Goal: Task Accomplishment & Management: Complete application form

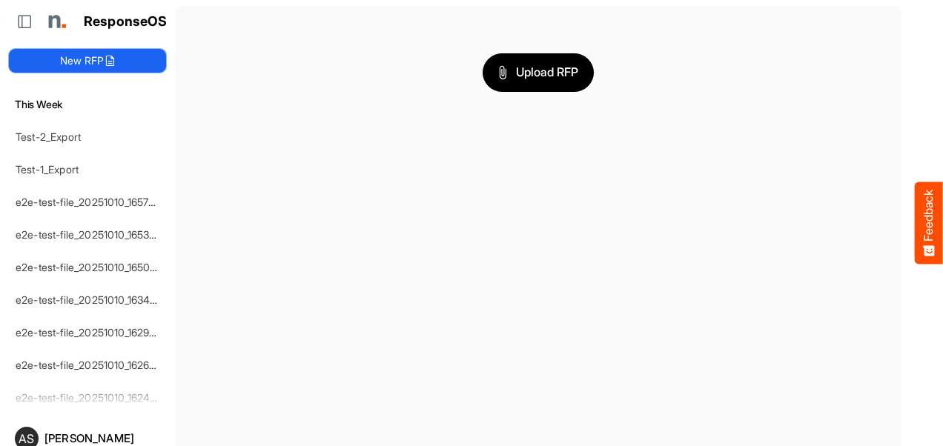
click at [105, 62] on icon at bounding box center [110, 61] width 12 height 12
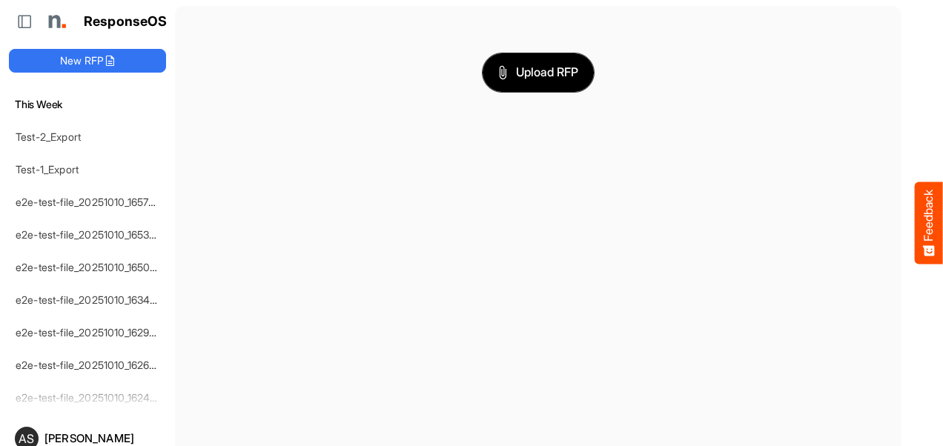
click at [512, 71] on span "Upload RFP" at bounding box center [538, 72] width 80 height 19
click at [70, 140] on link "Test-2_Export" at bounding box center [48, 136] width 65 height 13
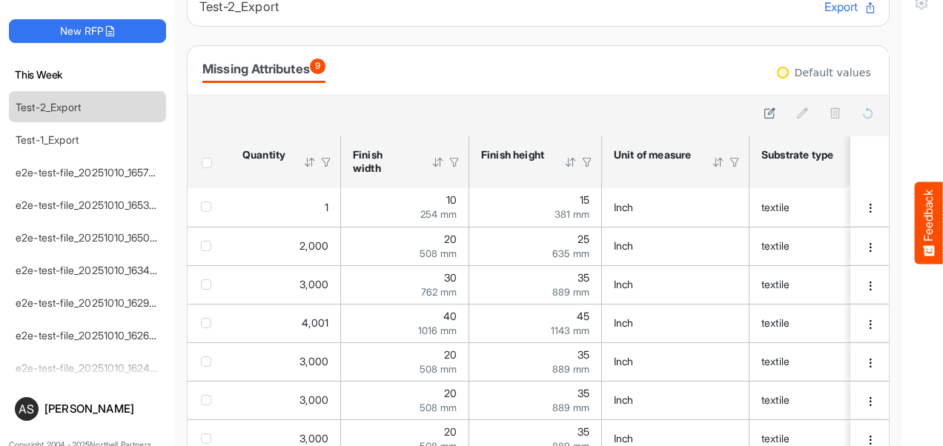
scroll to position [56, 0]
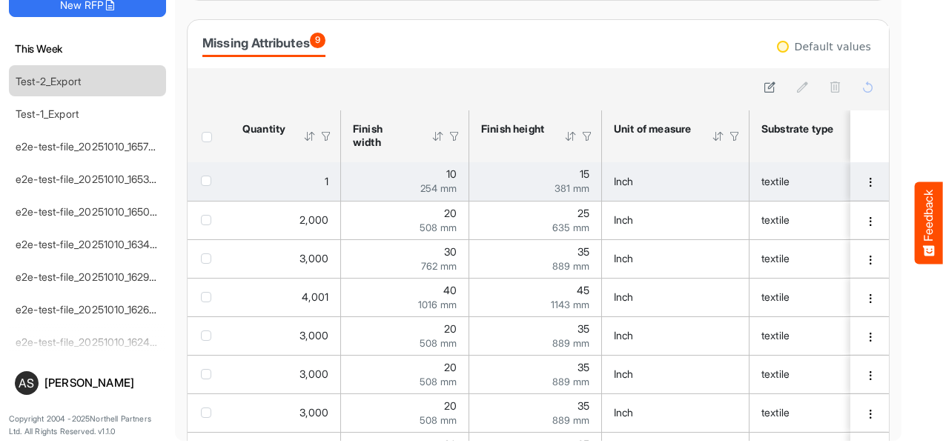
click at [320, 184] on div "1" at bounding box center [285, 181] width 86 height 16
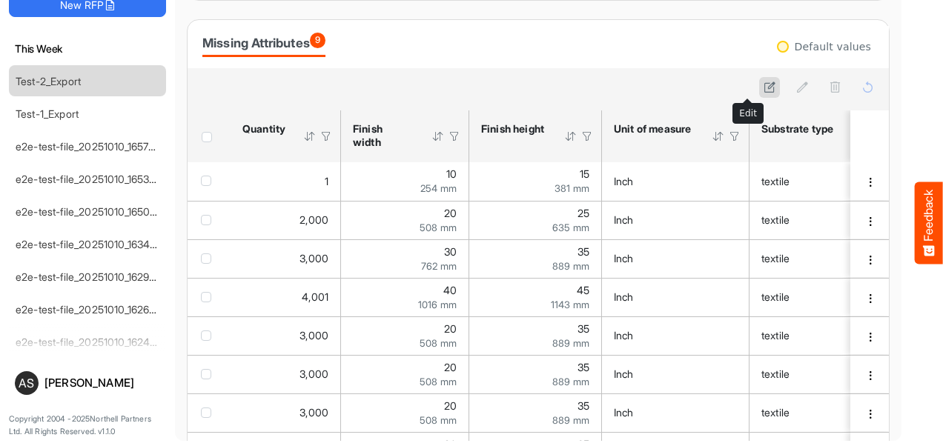
click at [763, 87] on icon at bounding box center [769, 87] width 13 height 13
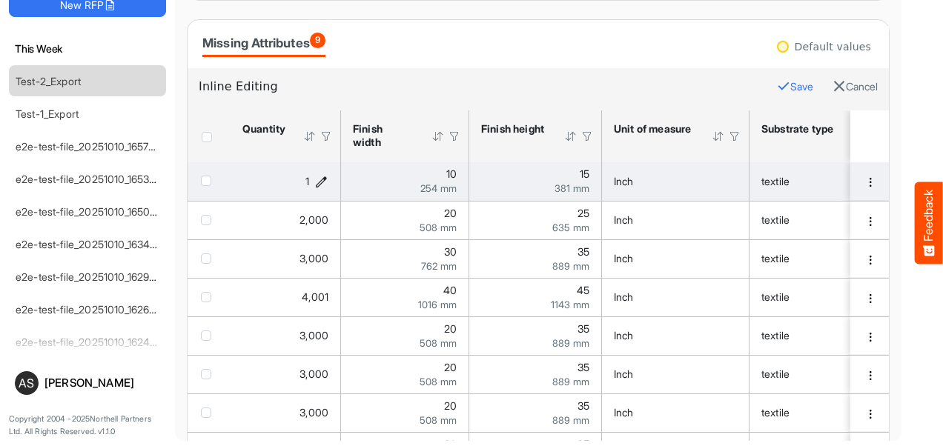
click at [319, 177] on icon "1 is template cell Column Header httpsnorthellcomontologiesmapping-rulesorderha…" at bounding box center [321, 181] width 13 height 13
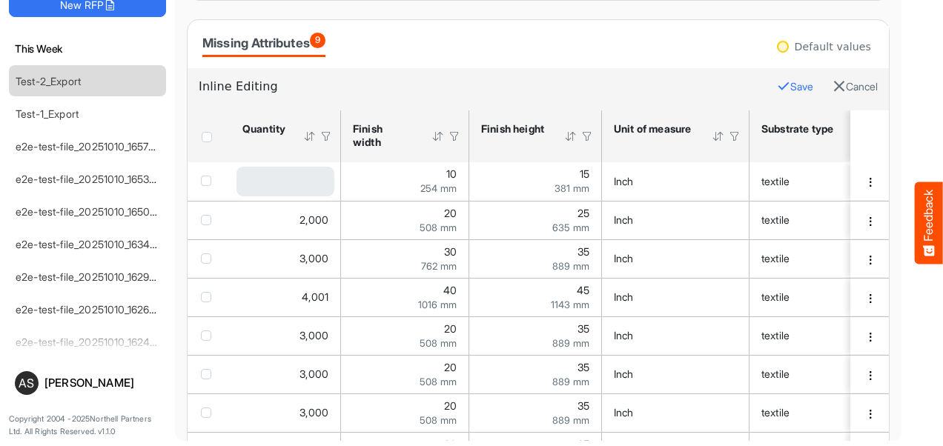
click at [297, 181] on div "Loading..." at bounding box center [285, 182] width 98 height 30
click at [297, 181] on input "*" at bounding box center [272, 182] width 68 height 30
type input "*"
click at [777, 86] on button "Save" at bounding box center [795, 86] width 36 height 19
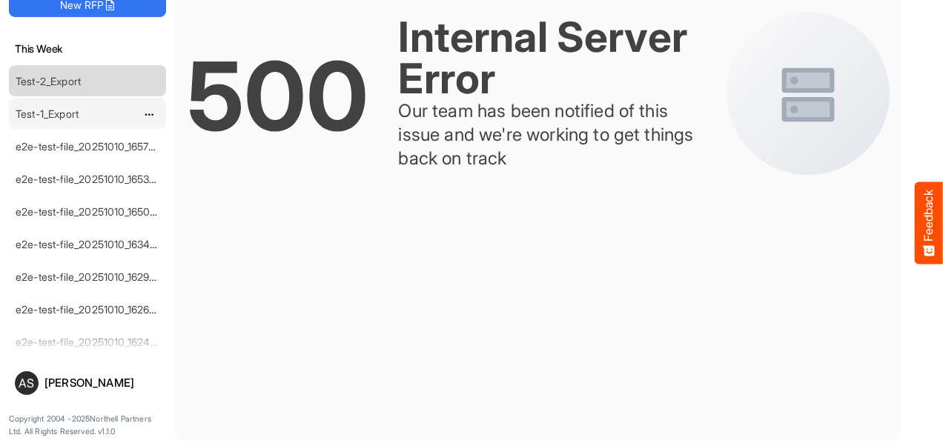
click at [42, 110] on link "Test-1_Export" at bounding box center [47, 113] width 63 height 13
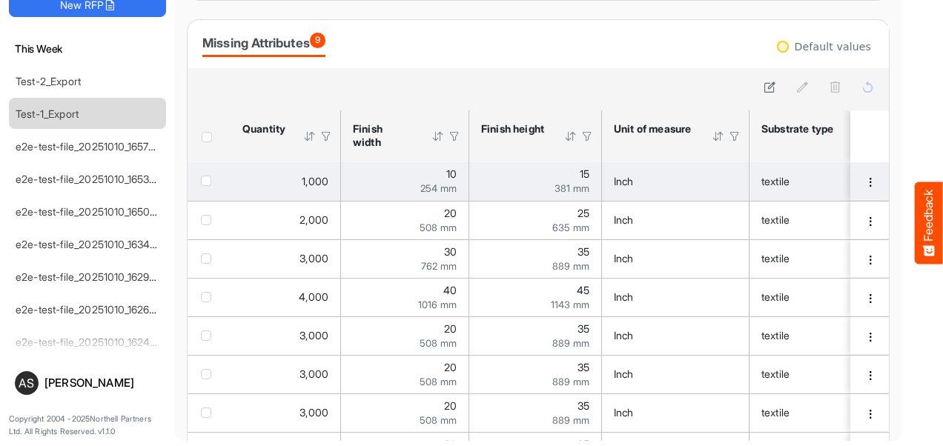
click at [329, 181] on td "1,000" at bounding box center [285, 181] width 110 height 39
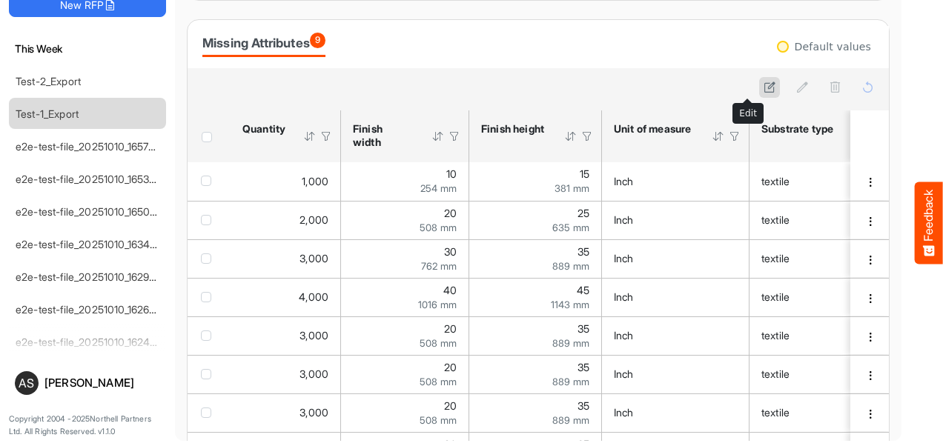
click at [763, 92] on icon at bounding box center [769, 87] width 13 height 13
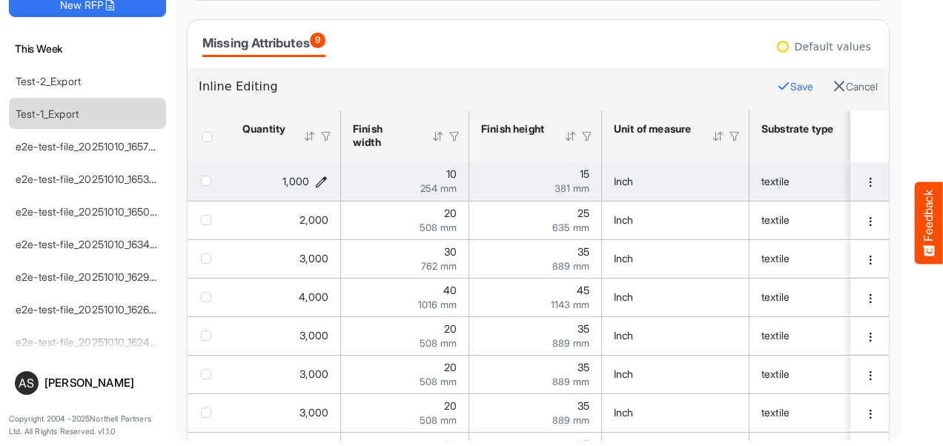
click at [320, 182] on icon "1000 is template cell Column Header httpsnorthellcomontologiesmapping-rulesorde…" at bounding box center [321, 181] width 13 height 13
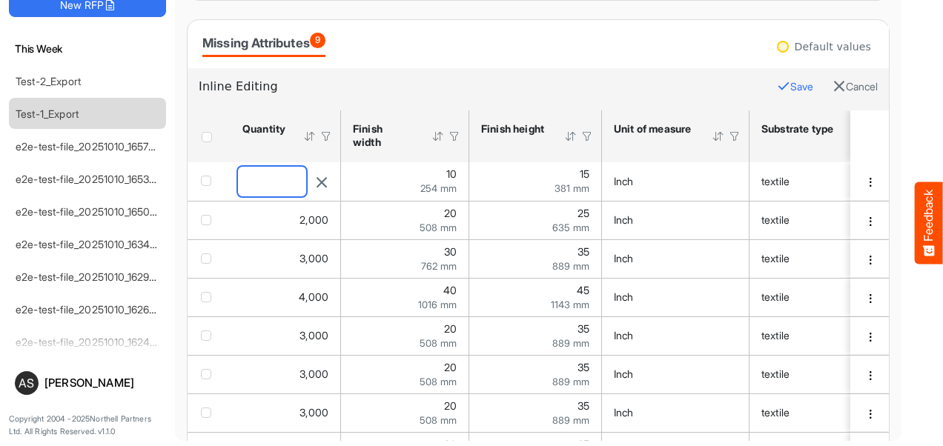
drag, startPoint x: 269, startPoint y: 176, endPoint x: 239, endPoint y: 176, distance: 30.4
click at [239, 176] on input "****" at bounding box center [272, 182] width 68 height 30
type input "*"
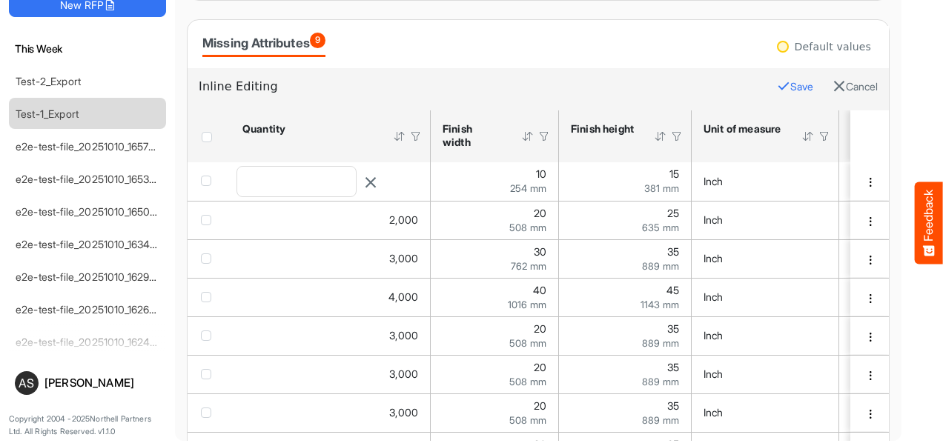
click at [777, 86] on button "Save" at bounding box center [795, 86] width 36 height 19
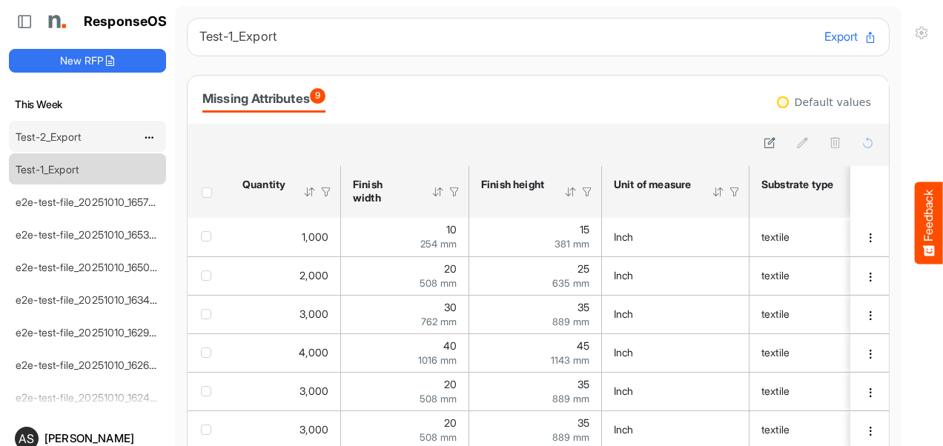
click at [71, 135] on link "Test-2_Export" at bounding box center [48, 136] width 65 height 13
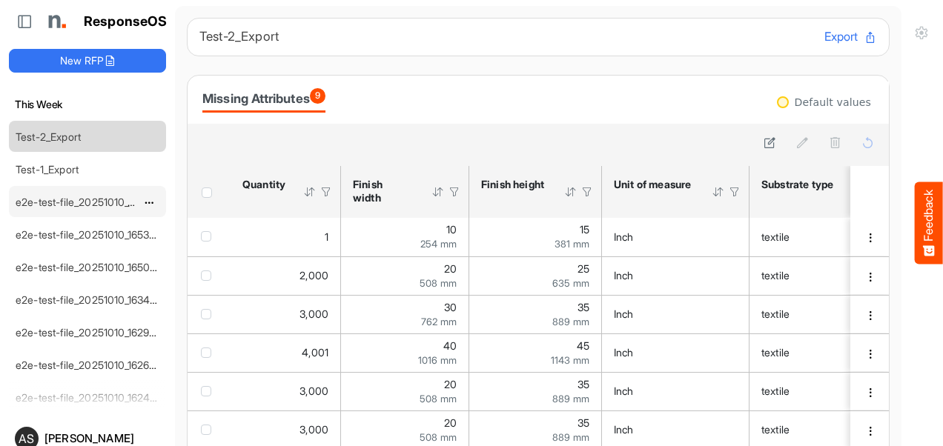
click at [54, 202] on link "e2e-test-file_20251010_165709" at bounding box center [89, 202] width 146 height 13
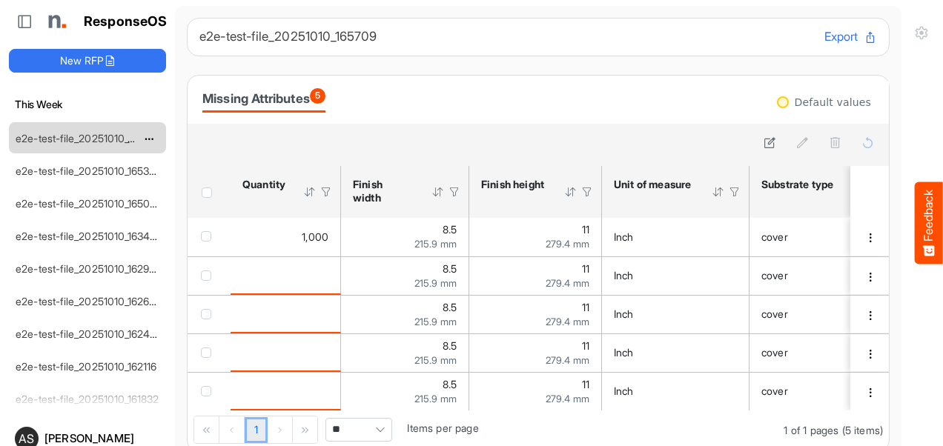
scroll to position [148, 0]
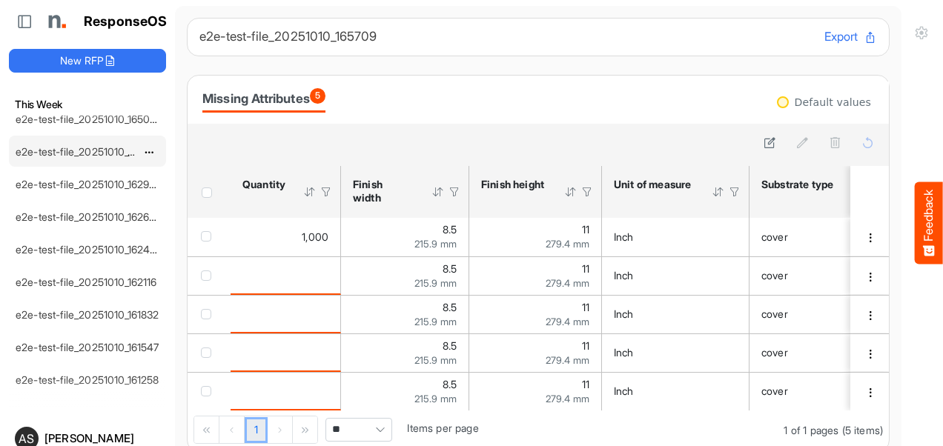
click at [56, 153] on link "e2e-test-file_20251010_163447" at bounding box center [89, 151] width 147 height 13
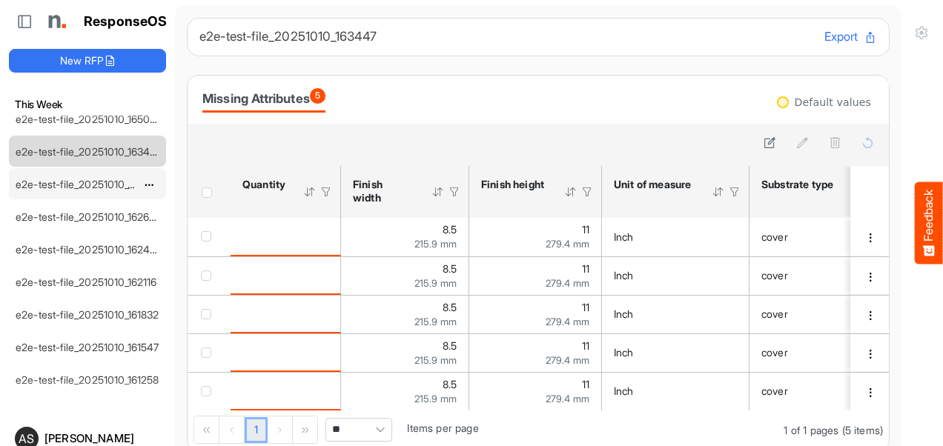
click at [65, 182] on link "e2e-test-file_20251010_162943" at bounding box center [89, 184] width 147 height 13
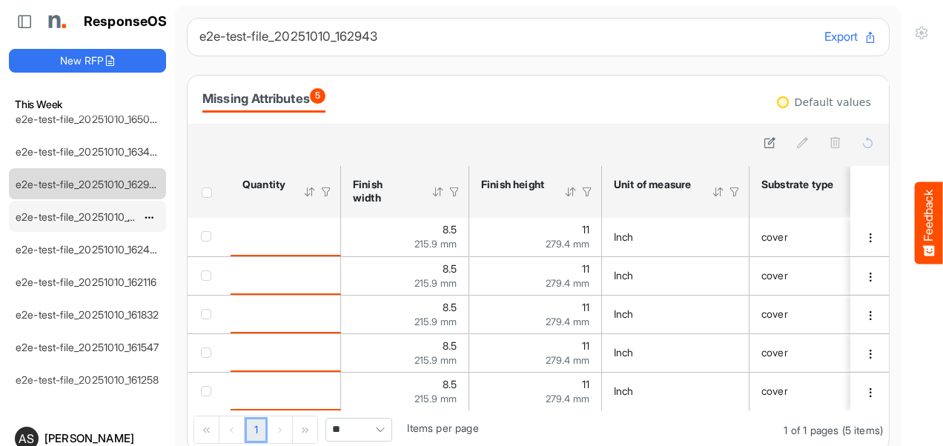
click at [65, 210] on link "e2e-test-file_20251010_162658" at bounding box center [89, 216] width 146 height 13
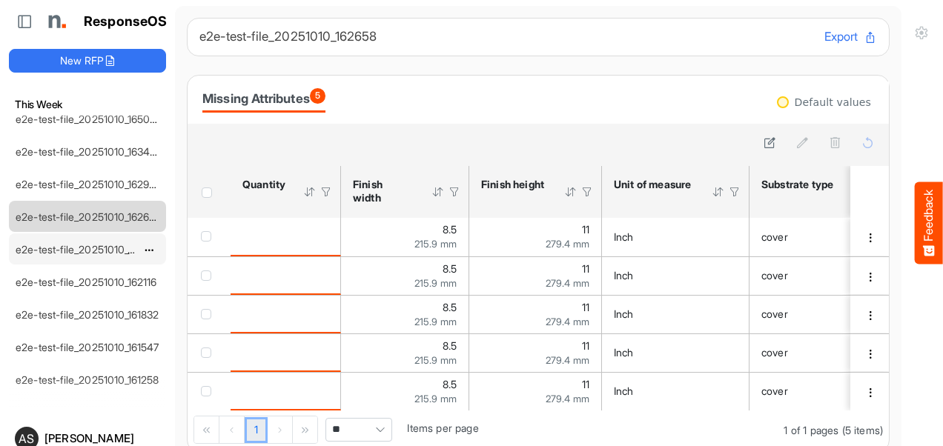
click at [68, 243] on link "e2e-test-file_20251010_162400" at bounding box center [90, 249] width 148 height 13
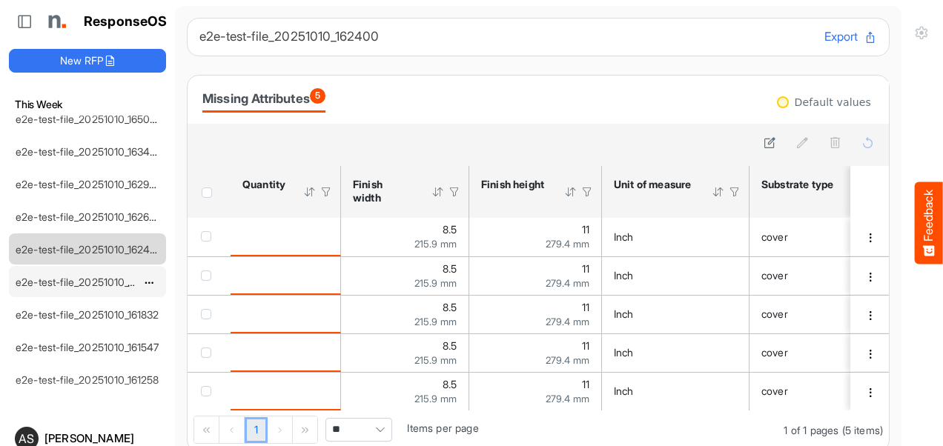
click at [74, 276] on link "e2e-test-file_20251010_162116" at bounding box center [87, 282] width 142 height 13
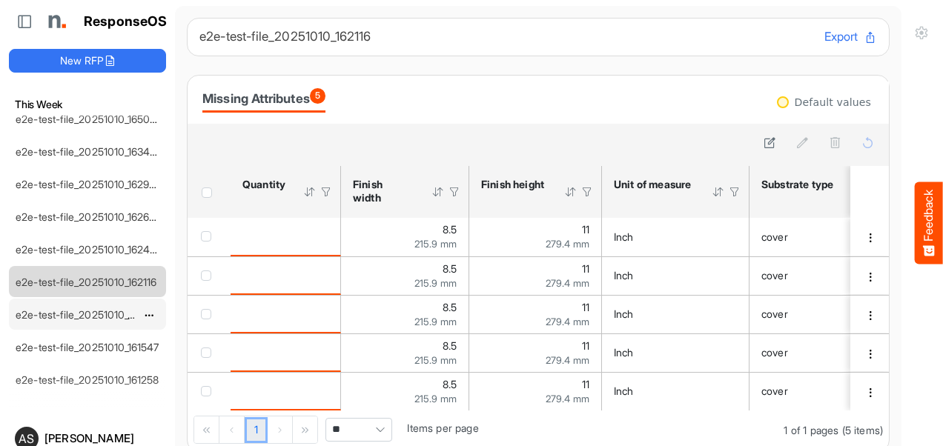
click at [68, 310] on link "e2e-test-file_20251010_161832" at bounding box center [88, 314] width 144 height 13
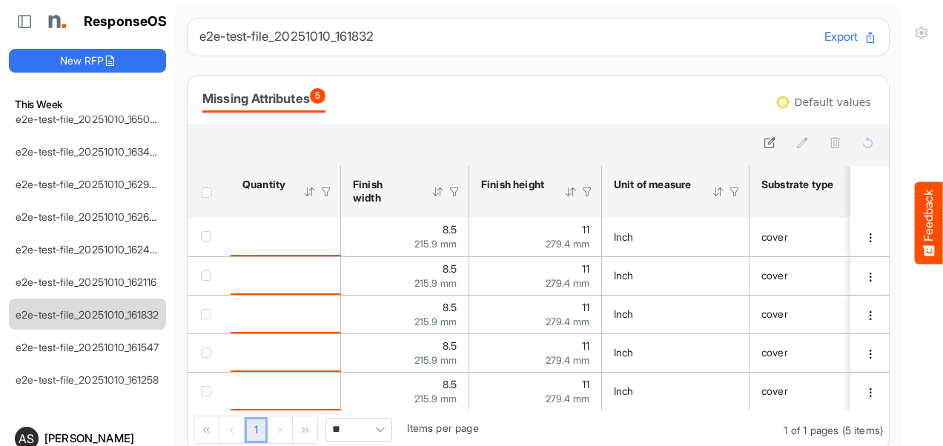
scroll to position [267, 0]
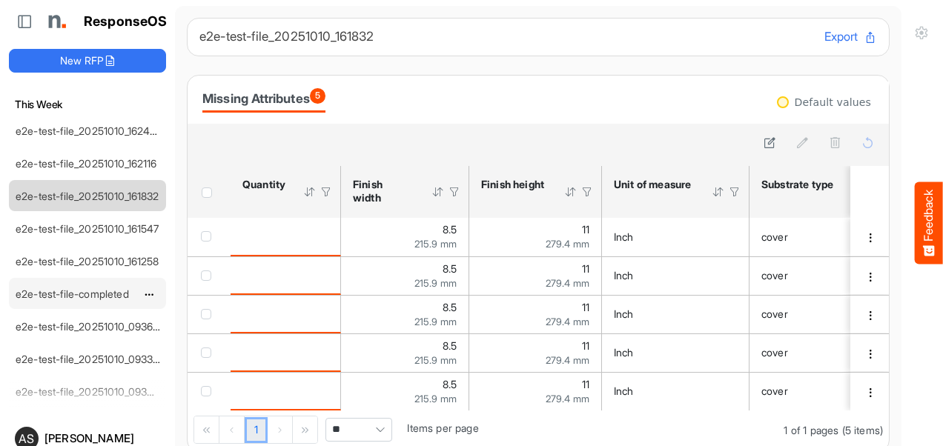
click at [93, 288] on link "e2e-test-file-completed" at bounding box center [72, 294] width 113 height 13
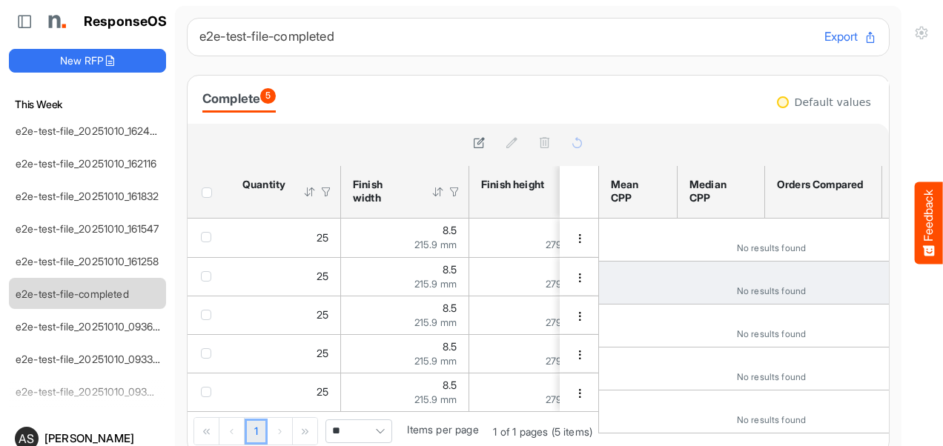
scroll to position [56, 0]
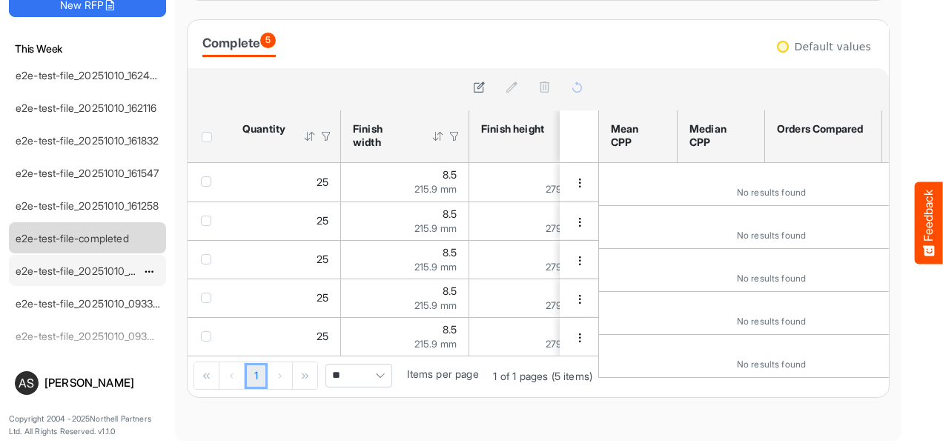
click at [89, 265] on link "e2e-test-file_20251010_093657" at bounding box center [90, 271] width 149 height 13
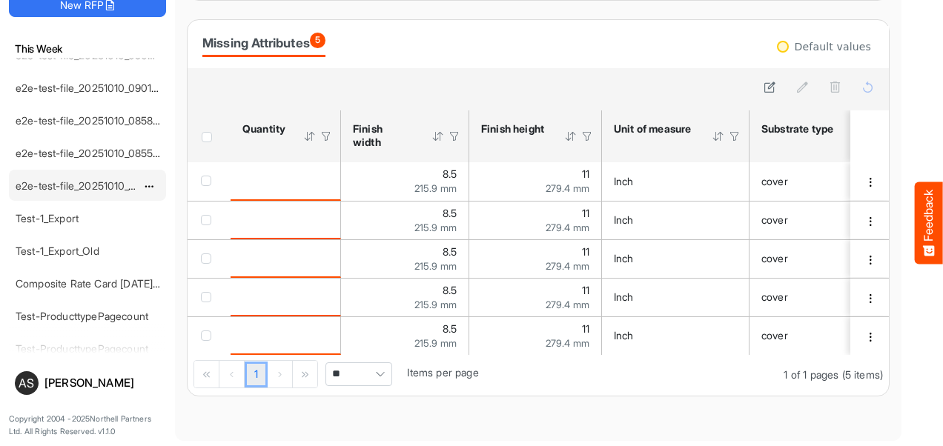
scroll to position [711, 0]
click at [64, 179] on link "Test-1_Export" at bounding box center [47, 185] width 63 height 13
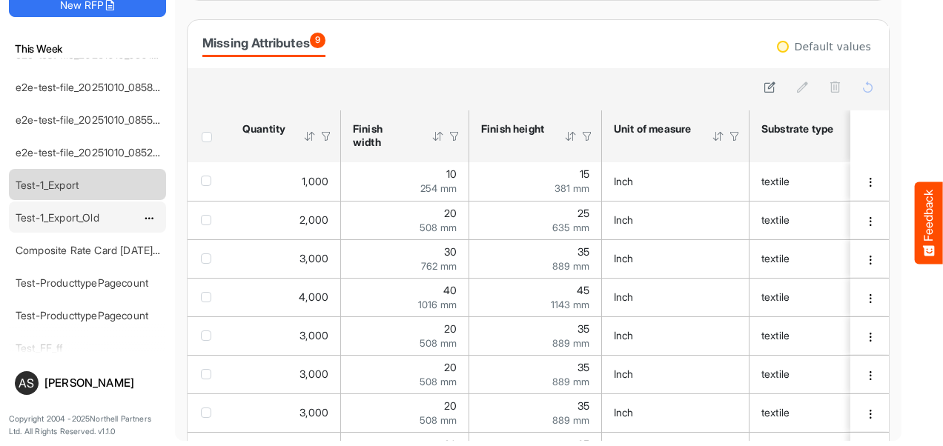
click at [79, 211] on link "Test-1_Export_Old" at bounding box center [58, 217] width 84 height 13
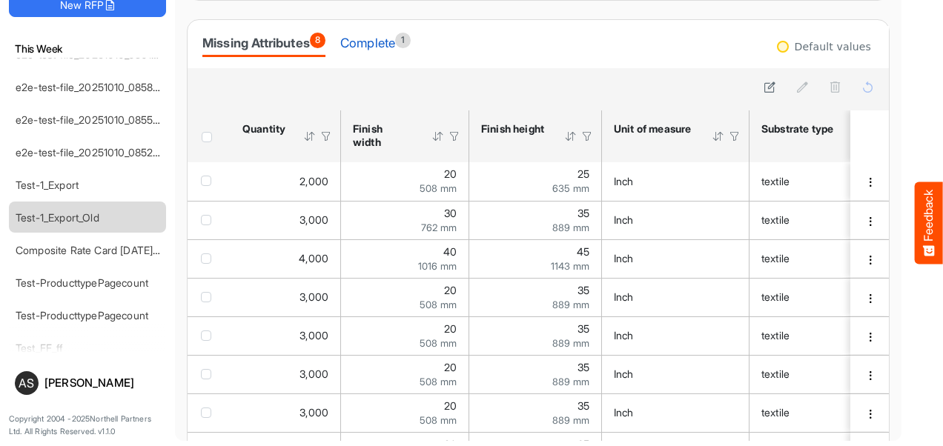
click at [374, 53] on div "Complete 1" at bounding box center [375, 43] width 70 height 24
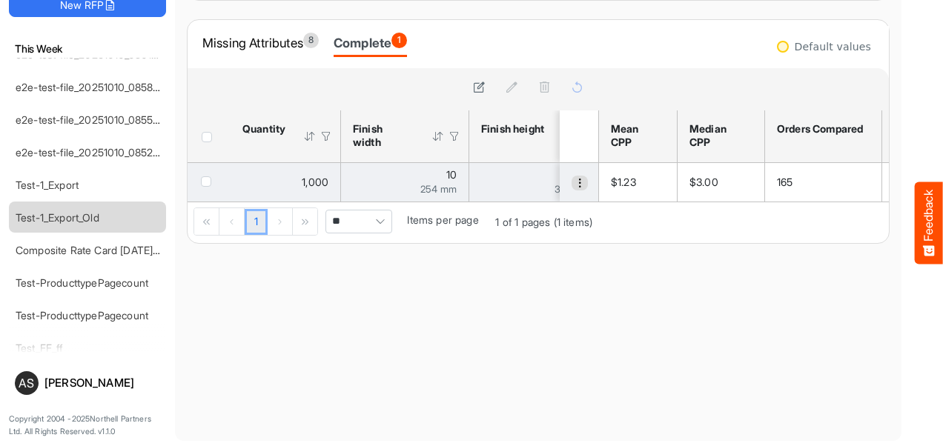
click at [574, 182] on span "dropdownbutton" at bounding box center [579, 183] width 10 height 10
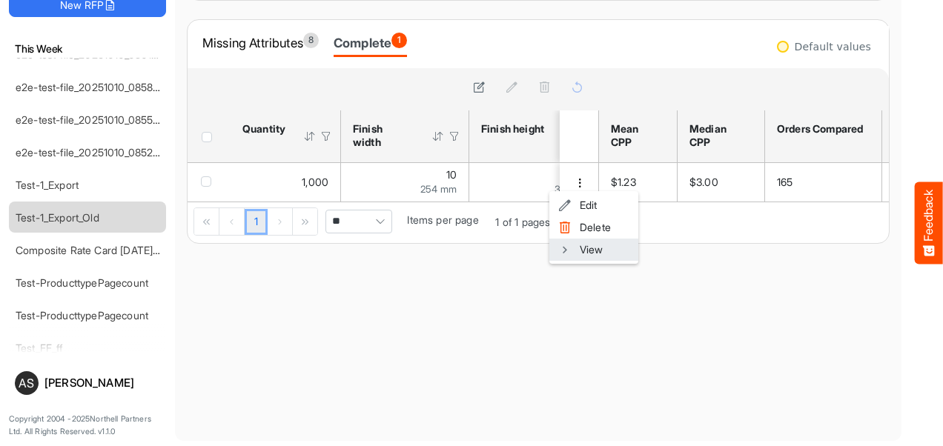
click at [580, 248] on li "View" at bounding box center [593, 250] width 89 height 22
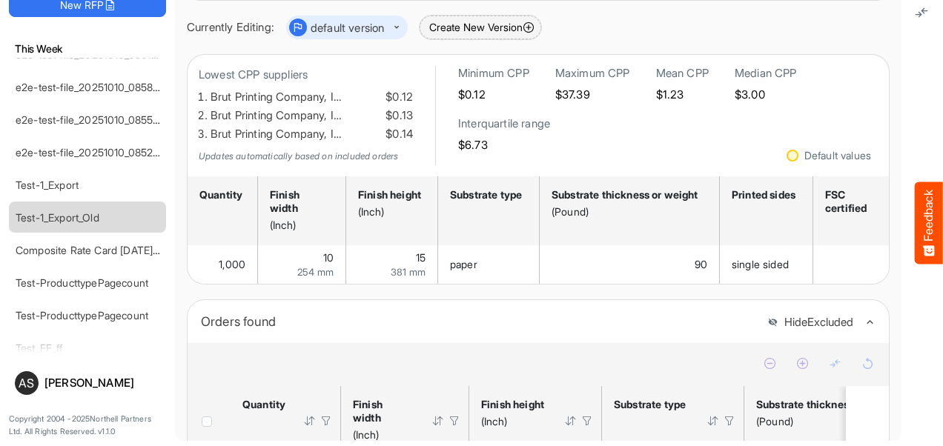
click at [476, 33] on button "Create New Version" at bounding box center [480, 28] width 122 height 24
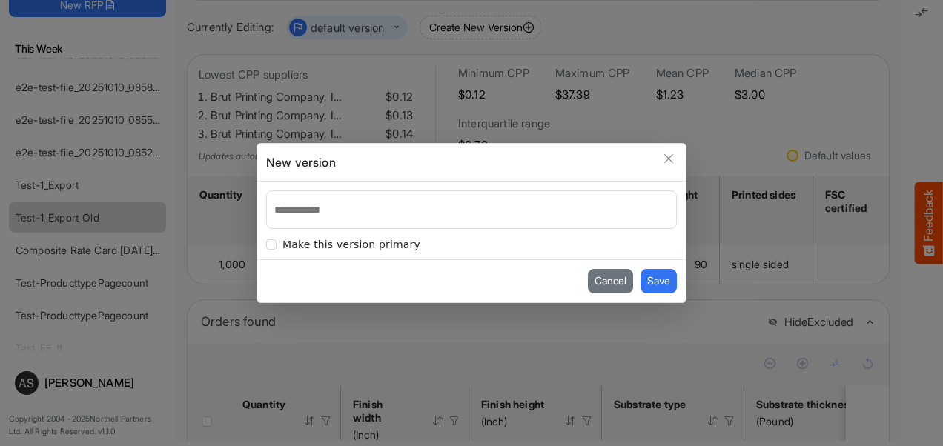
type input "**"
click at [658, 285] on button "Save" at bounding box center [658, 281] width 36 height 24
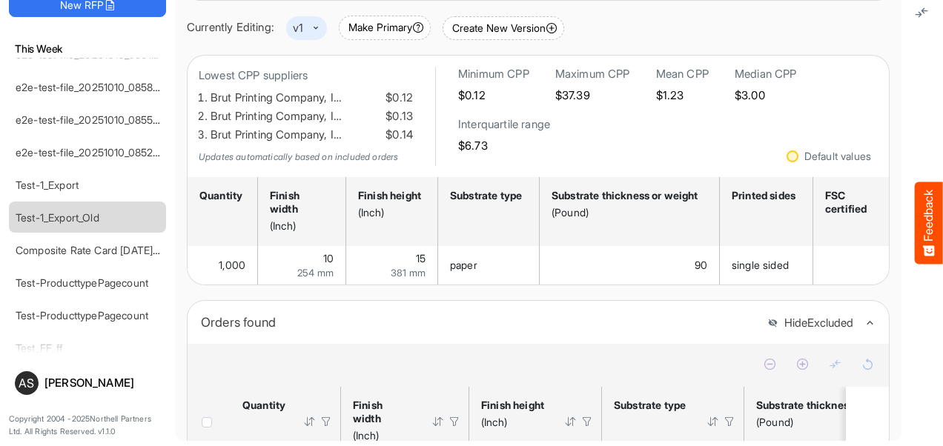
click at [319, 32] on button "dropdownbutton" at bounding box center [304, 28] width 30 height 18
click at [406, 314] on div "Orders found Hide Excluded" at bounding box center [537, 322] width 701 height 43
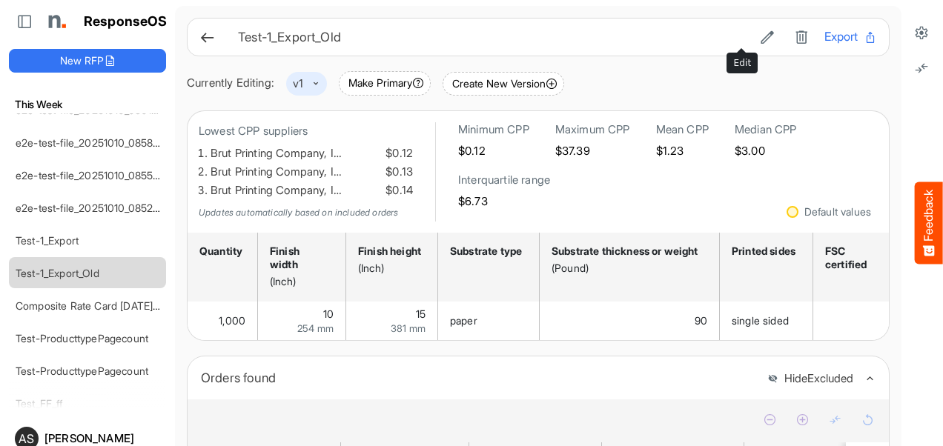
click at [760, 43] on icon at bounding box center [767, 37] width 15 height 15
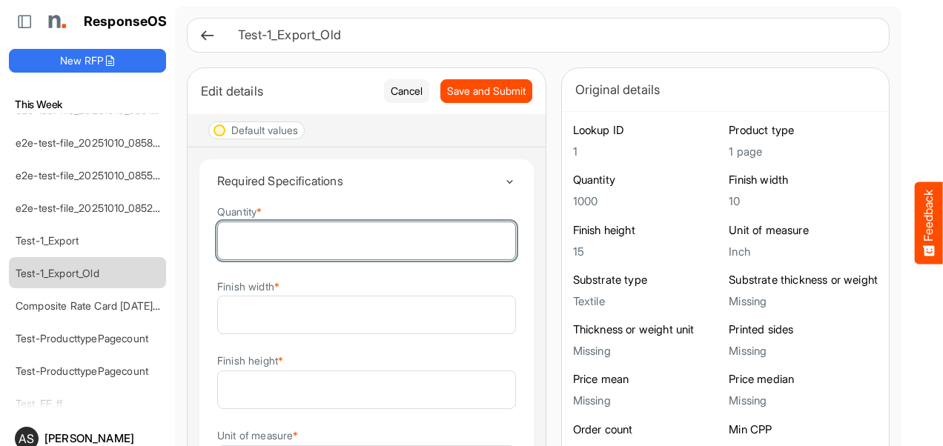
click at [292, 231] on input "****" at bounding box center [366, 240] width 297 height 37
type input "***"
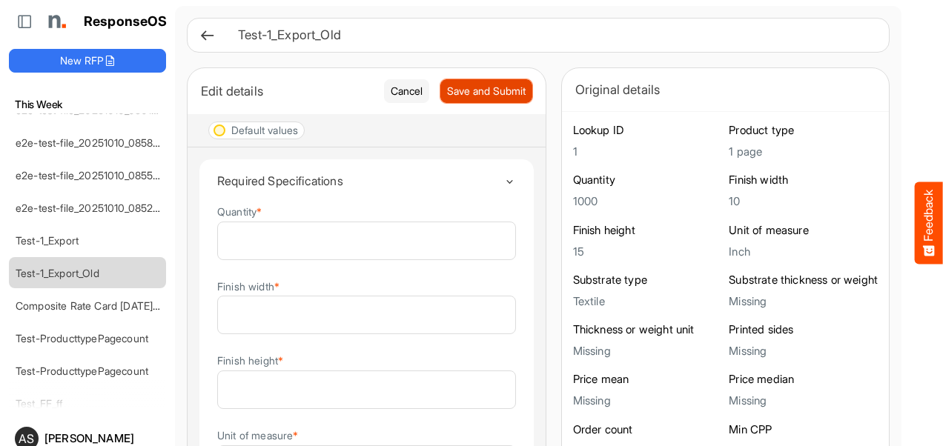
click at [454, 86] on span "Save and Submit" at bounding box center [486, 91] width 79 height 16
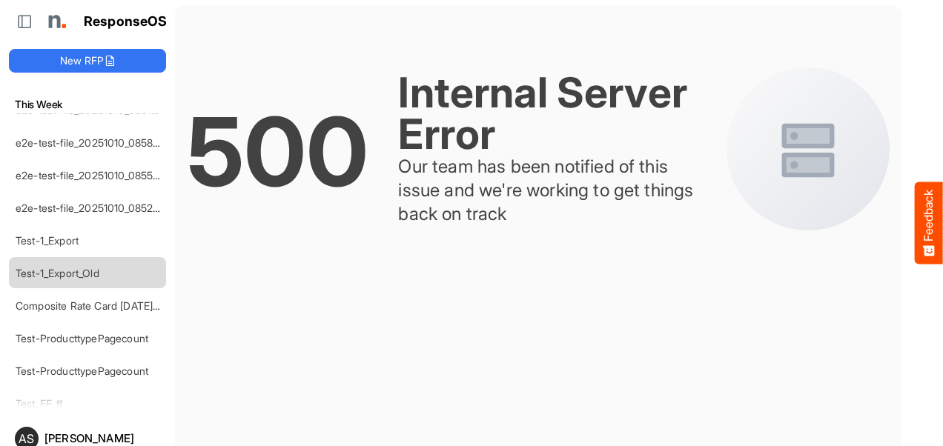
click at [929, 202] on button "Feedback" at bounding box center [929, 223] width 28 height 82
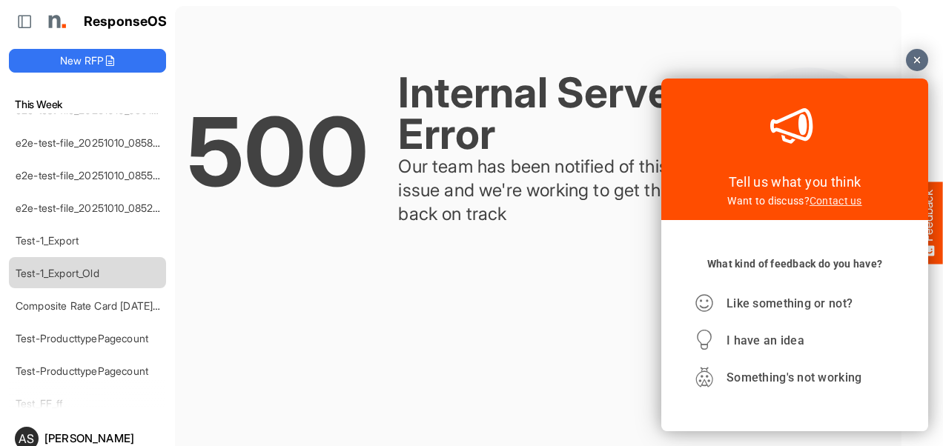
click at [837, 201] on link "Contact us" at bounding box center [835, 201] width 53 height 12
